Goal: Information Seeking & Learning: Learn about a topic

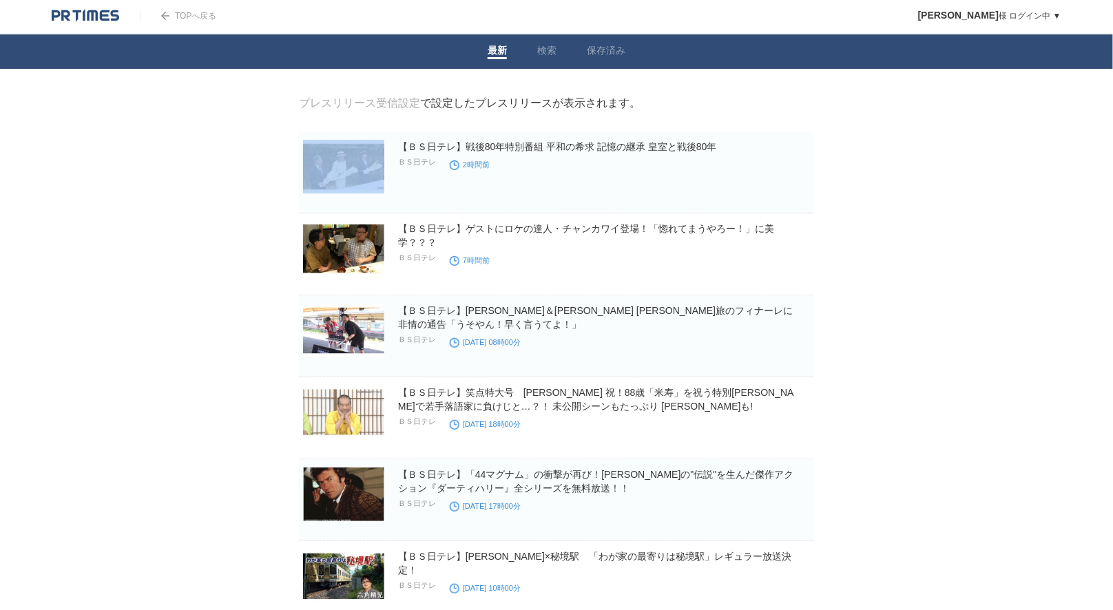
click at [336, 256] on img at bounding box center [343, 249] width 81 height 54
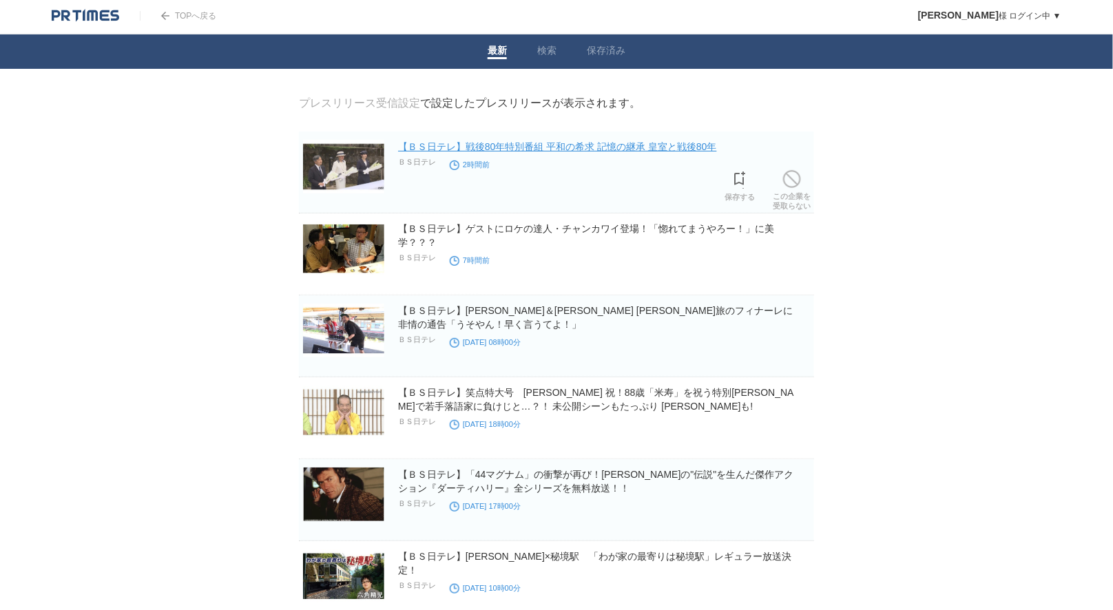
click at [539, 147] on link "【ＢＳ日テレ】戦後80年特別番組 平和の希求 記憶の継承 皇室と戦後80年" at bounding box center [557, 146] width 319 height 11
click at [543, 143] on link "【ＢＳ日テレ】戦後80年特別番組 平和の希求 記憶の継承 皇室と戦後80年" at bounding box center [557, 146] width 319 height 11
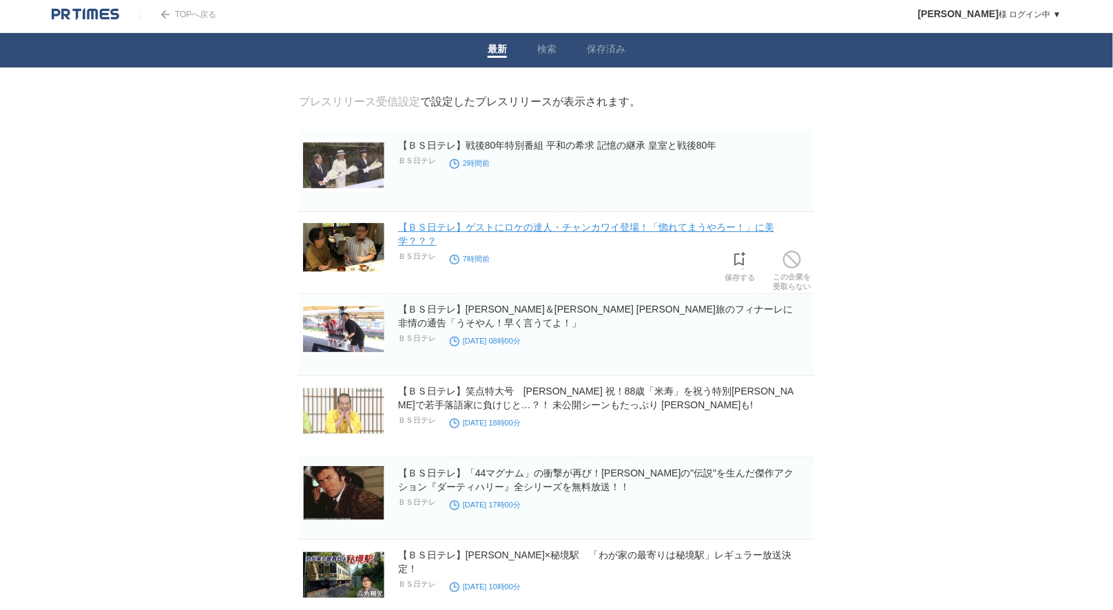
click at [502, 227] on link "【ＢＳ日テレ】ゲストにロケの達人・チャンカワイ登場！「惚れてまうやろー！」に美学？？？" at bounding box center [586, 234] width 376 height 25
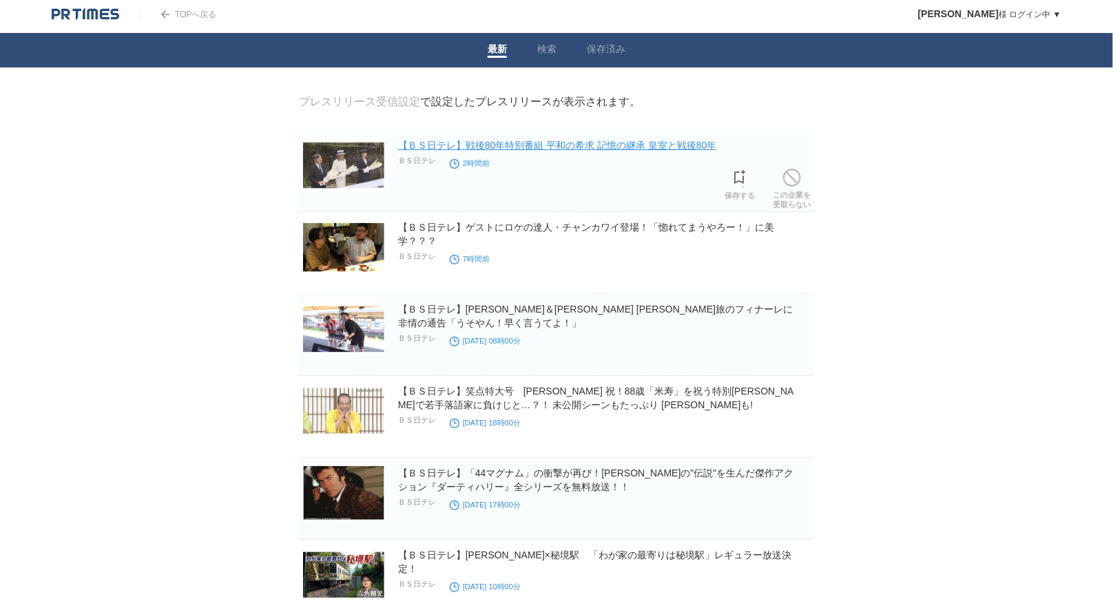
click at [596, 145] on link "【ＢＳ日テレ】戦後80年特別番組 平和の希求 記憶の継承 皇室と戦後80年" at bounding box center [557, 145] width 319 height 11
